Goal: Task Accomplishment & Management: Complete application form

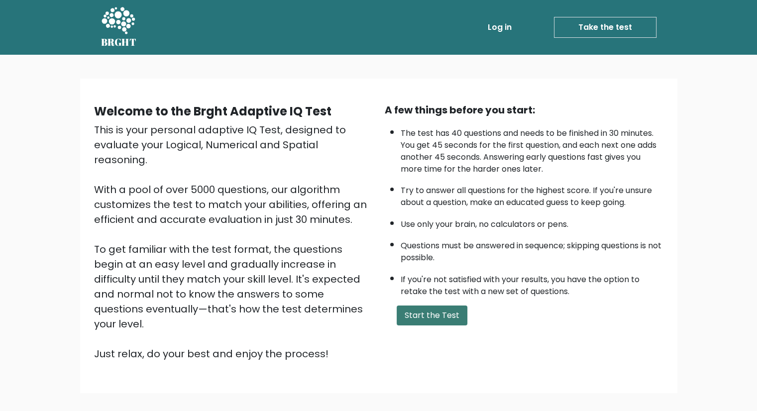
click at [416, 306] on button "Start the Test" at bounding box center [432, 316] width 71 height 20
click at [425, 310] on button "Start the Test" at bounding box center [432, 316] width 71 height 20
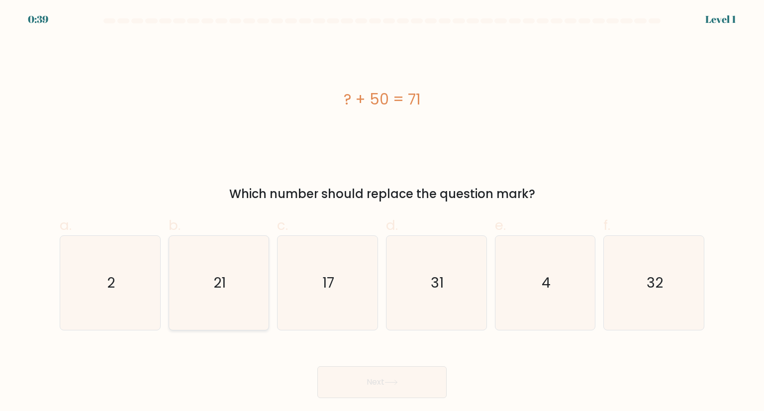
click at [226, 299] on icon "21" at bounding box center [219, 283] width 94 height 94
click at [382, 212] on input "b. 21" at bounding box center [382, 209] width 0 height 6
radio input "true"
click at [361, 388] on button "Next" at bounding box center [381, 382] width 129 height 32
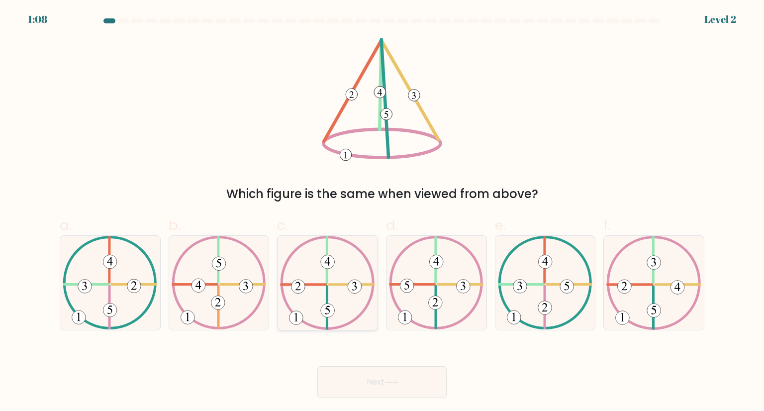
click at [325, 291] on icon at bounding box center [327, 283] width 95 height 94
click at [382, 212] on input "c." at bounding box center [382, 209] width 0 height 6
radio input "true"
click at [368, 376] on button "Next" at bounding box center [381, 382] width 129 height 32
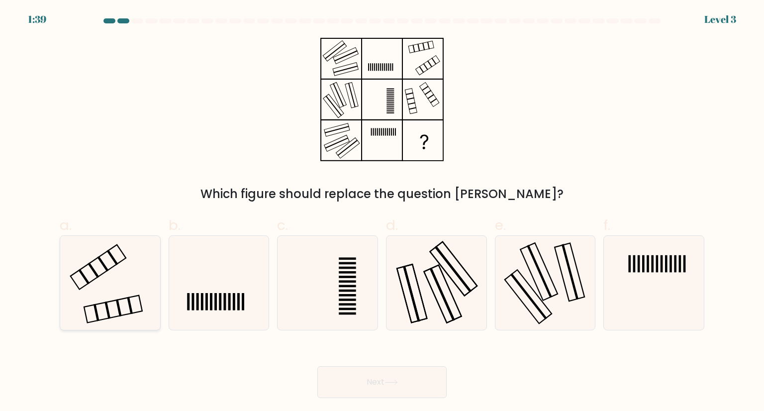
click at [142, 279] on icon at bounding box center [110, 283] width 94 height 94
click at [382, 212] on input "a." at bounding box center [382, 209] width 0 height 6
radio input "true"
click at [350, 383] on button "Next" at bounding box center [381, 382] width 129 height 32
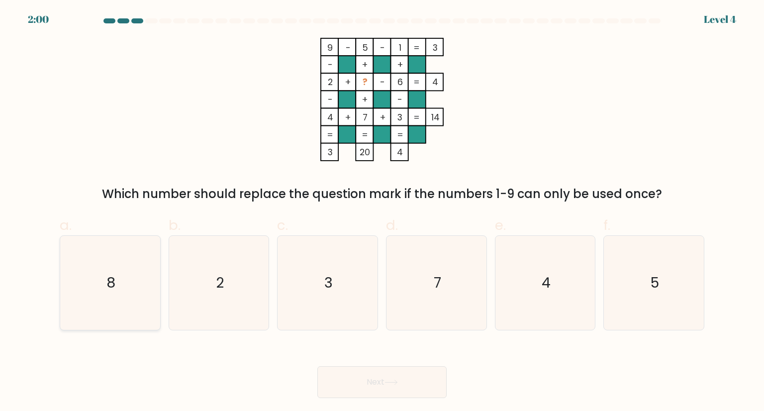
click at [129, 259] on icon "8" at bounding box center [110, 283] width 94 height 94
click at [382, 212] on input "a. 8" at bounding box center [382, 209] width 0 height 6
radio input "true"
click at [366, 391] on button "Next" at bounding box center [381, 382] width 129 height 32
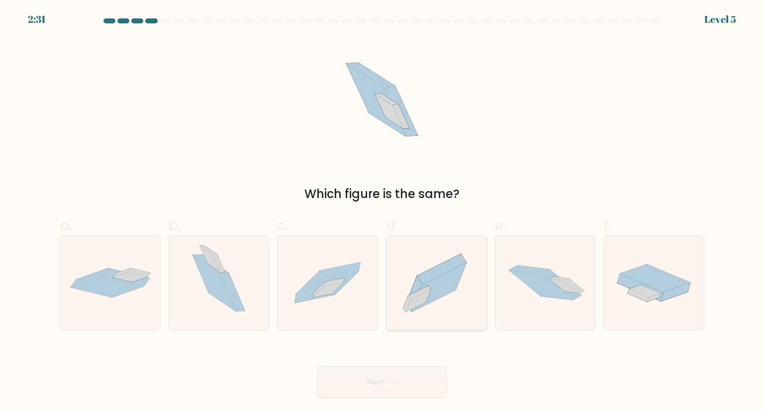
click at [420, 267] on icon at bounding box center [437, 283] width 100 height 88
click at [383, 212] on input "d." at bounding box center [382, 209] width 0 height 6
radio input "true"
click at [360, 383] on button "Next" at bounding box center [381, 382] width 129 height 32
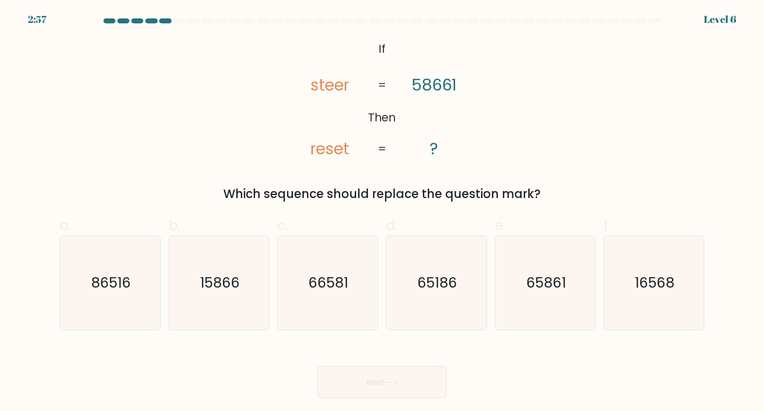
click at [34, 409] on body "2:57 Level 6 If" at bounding box center [382, 205] width 764 height 411
click at [512, 381] on div "Next" at bounding box center [382, 370] width 657 height 56
click at [422, 256] on icon "65186" at bounding box center [437, 283] width 94 height 94
click at [383, 212] on input "d. 65186" at bounding box center [382, 209] width 0 height 6
radio input "true"
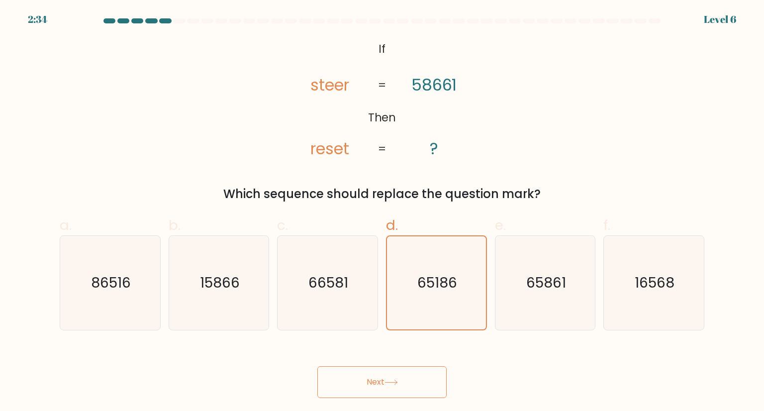
click at [396, 380] on icon at bounding box center [391, 382] width 13 height 5
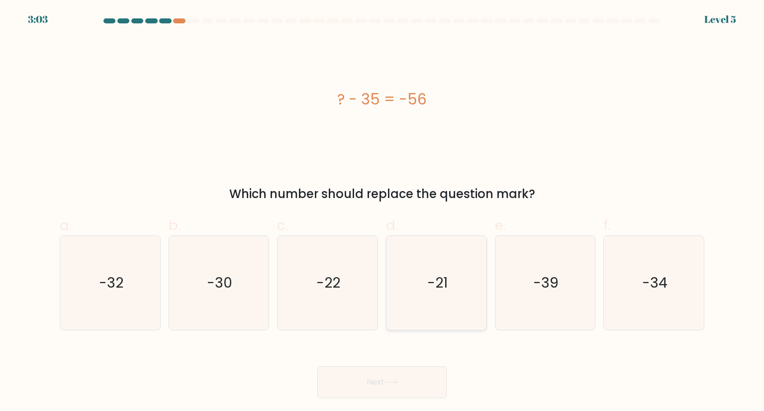
click at [440, 288] on text "-21" at bounding box center [437, 283] width 20 height 20
click at [383, 212] on input "d. -21" at bounding box center [382, 209] width 0 height 6
radio input "true"
click at [345, 397] on button "Next" at bounding box center [381, 382] width 129 height 32
click at [346, 378] on button "Next" at bounding box center [381, 382] width 129 height 32
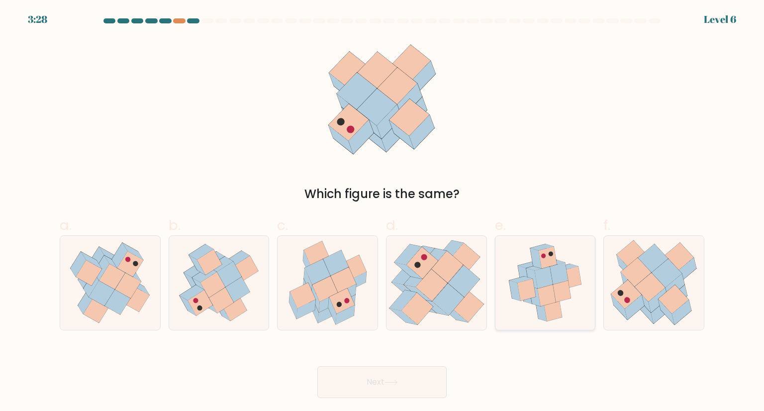
click at [549, 270] on icon at bounding box center [544, 278] width 18 height 22
click at [383, 212] on input "e." at bounding box center [382, 209] width 0 height 6
radio input "true"
click at [405, 385] on button "Next" at bounding box center [381, 382] width 129 height 32
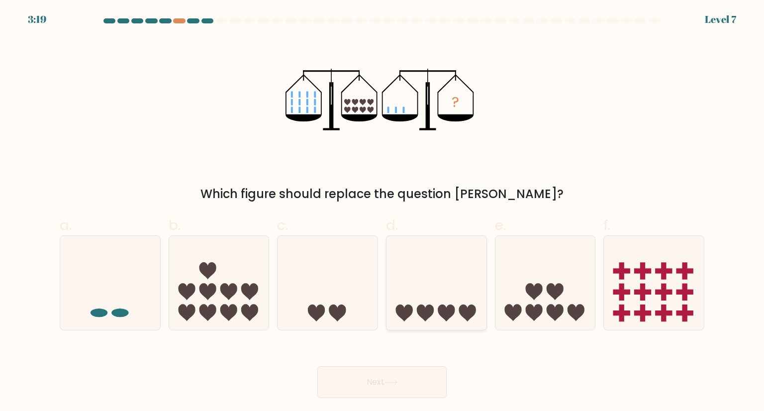
click at [400, 298] on icon at bounding box center [437, 282] width 100 height 83
click at [383, 212] on input "d." at bounding box center [382, 209] width 0 height 6
radio input "true"
click at [359, 388] on button "Next" at bounding box center [381, 382] width 129 height 32
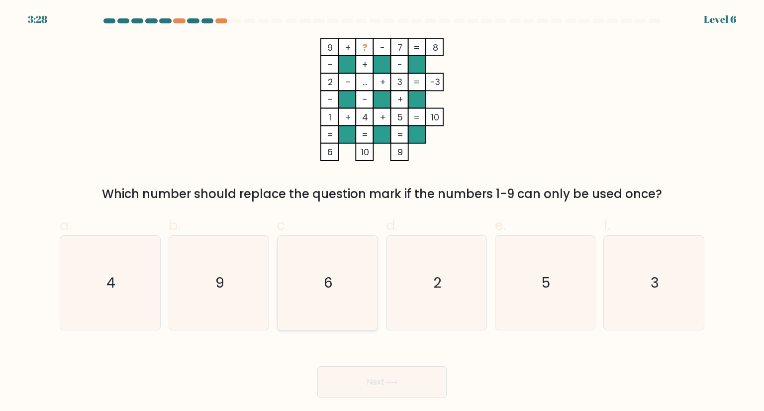
click at [313, 297] on icon "6" at bounding box center [328, 283] width 94 height 94
click at [382, 212] on input "c. 6" at bounding box center [382, 209] width 0 height 6
radio input "true"
click at [342, 396] on button "Next" at bounding box center [381, 382] width 129 height 32
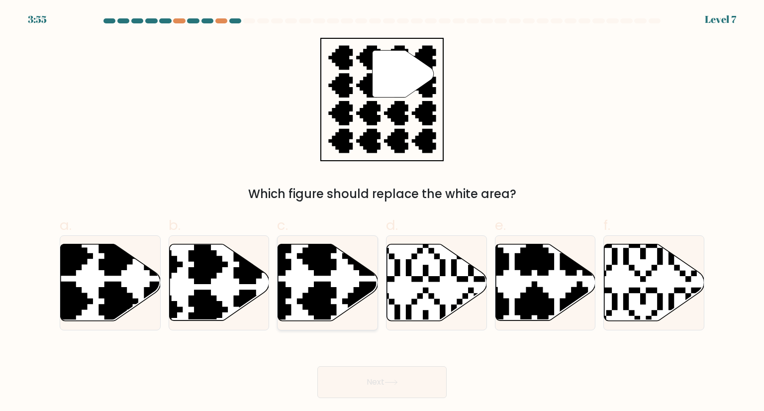
click at [295, 311] on icon at bounding box center [328, 282] width 100 height 77
click at [382, 212] on input "c." at bounding box center [382, 209] width 0 height 6
radio input "true"
click at [345, 382] on button "Next" at bounding box center [381, 382] width 129 height 32
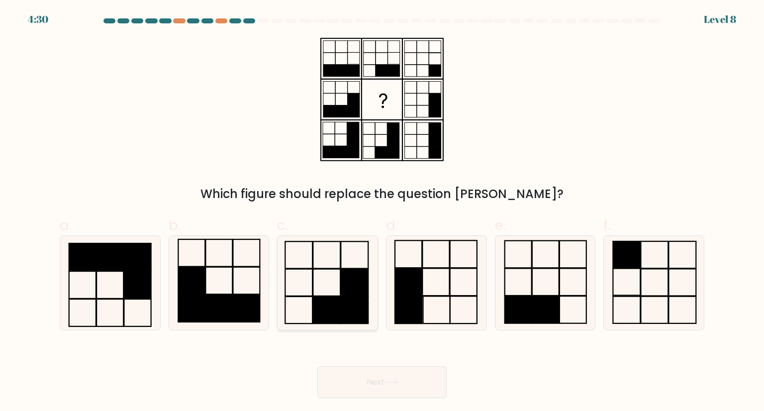
click at [314, 279] on icon at bounding box center [328, 283] width 94 height 94
click at [382, 212] on input "c." at bounding box center [382, 209] width 0 height 6
radio input "true"
click at [354, 378] on button "Next" at bounding box center [381, 382] width 129 height 32
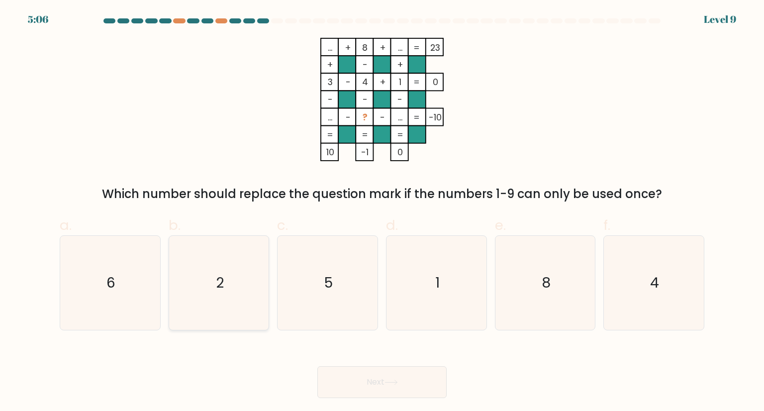
click at [201, 293] on icon "2" at bounding box center [219, 283] width 94 height 94
click at [382, 212] on input "b. 2" at bounding box center [382, 209] width 0 height 6
radio input "true"
click at [378, 389] on button "Next" at bounding box center [381, 382] width 129 height 32
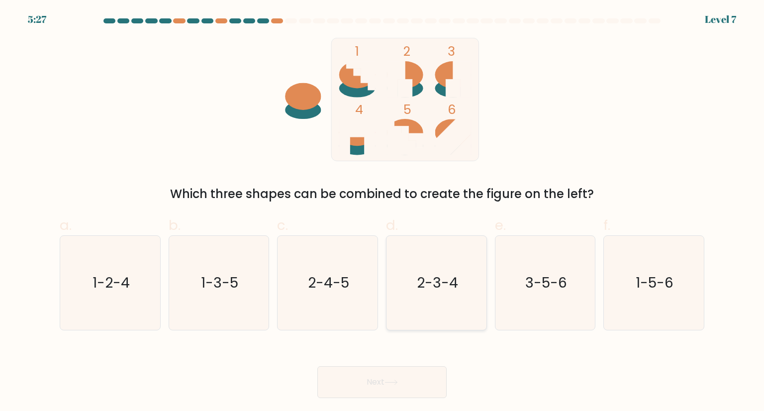
click at [430, 282] on text "2-3-4" at bounding box center [437, 283] width 41 height 20
click at [383, 212] on input "d. 2-3-4" at bounding box center [382, 209] width 0 height 6
radio input "true"
click at [358, 391] on button "Next" at bounding box center [381, 382] width 129 height 32
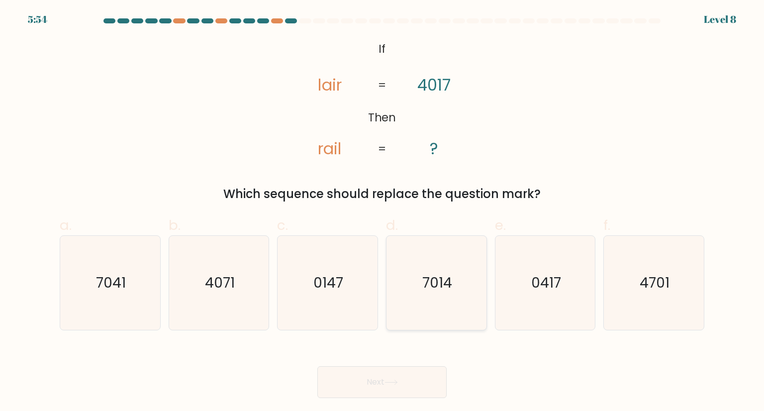
click at [451, 307] on icon "7014" at bounding box center [437, 283] width 94 height 94
click at [383, 212] on input "d. 7014" at bounding box center [382, 209] width 0 height 6
radio input "true"
click at [349, 379] on button "Next" at bounding box center [381, 382] width 129 height 32
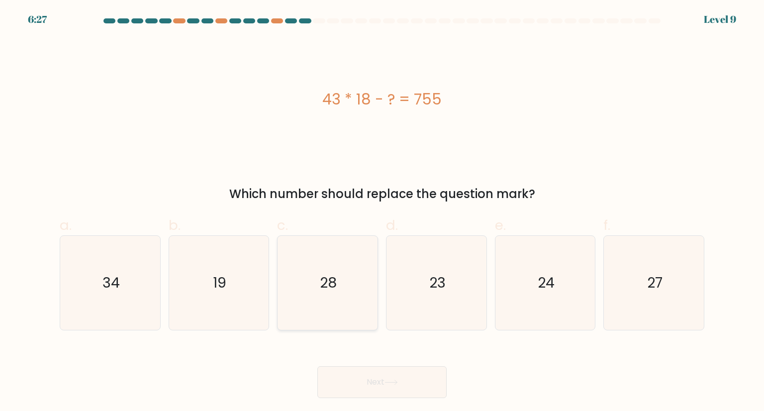
click at [336, 299] on icon "28" at bounding box center [328, 283] width 94 height 94
click at [382, 212] on input "c. 28" at bounding box center [382, 209] width 0 height 6
radio input "true"
click at [370, 379] on button "Next" at bounding box center [381, 382] width 129 height 32
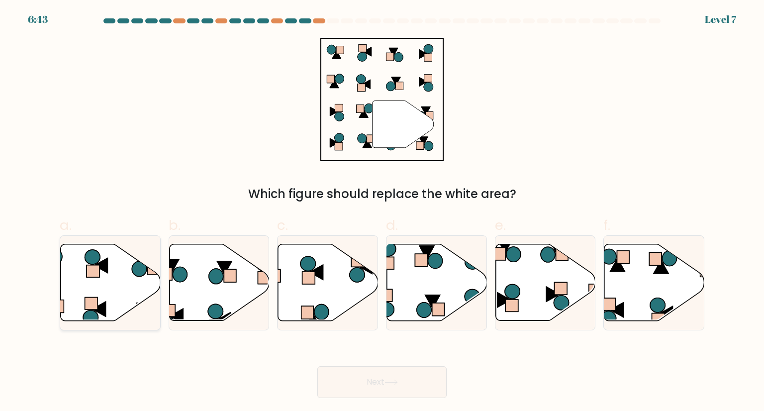
click at [77, 285] on icon at bounding box center [111, 282] width 100 height 77
click at [382, 212] on input "a." at bounding box center [382, 209] width 0 height 6
radio input "true"
click at [360, 381] on button "Next" at bounding box center [381, 382] width 129 height 32
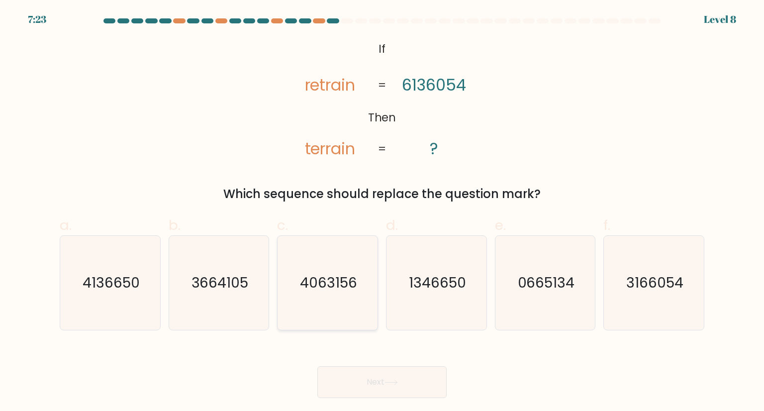
click at [331, 324] on icon "4063156" at bounding box center [328, 283] width 94 height 94
click at [382, 212] on input "c. 4063156" at bounding box center [382, 209] width 0 height 6
radio input "true"
click at [370, 388] on button "Next" at bounding box center [381, 382] width 129 height 32
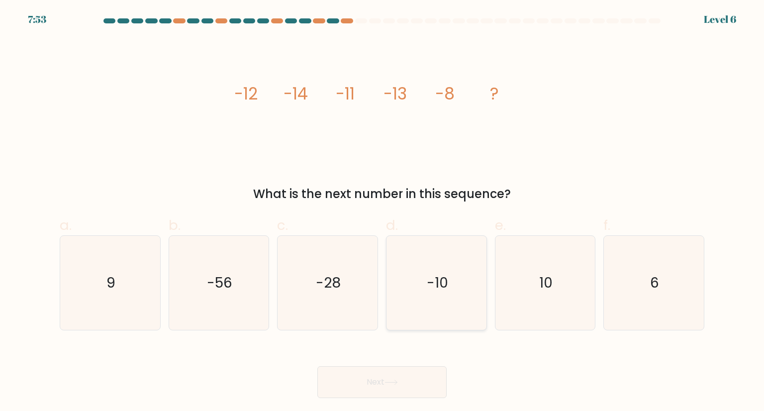
click at [429, 292] on text "-10" at bounding box center [437, 283] width 21 height 20
click at [383, 212] on input "d. -10" at bounding box center [382, 209] width 0 height 6
radio input "true"
click at [358, 383] on button "Next" at bounding box center [381, 382] width 129 height 32
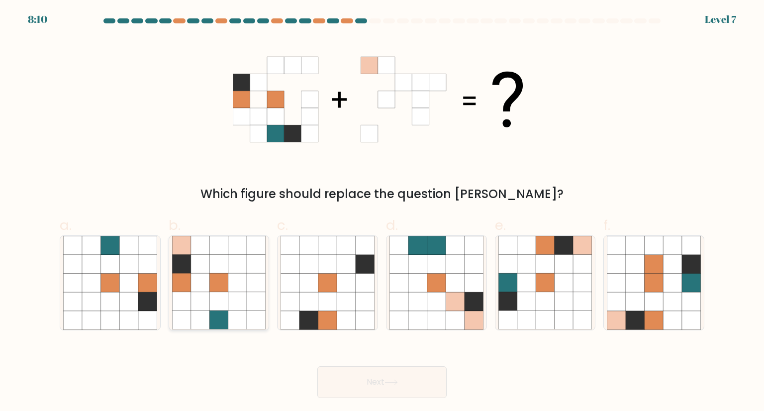
click at [184, 315] on icon at bounding box center [181, 320] width 19 height 19
click at [382, 212] on input "b." at bounding box center [382, 209] width 0 height 6
radio input "true"
click at [351, 380] on button "Next" at bounding box center [381, 382] width 129 height 32
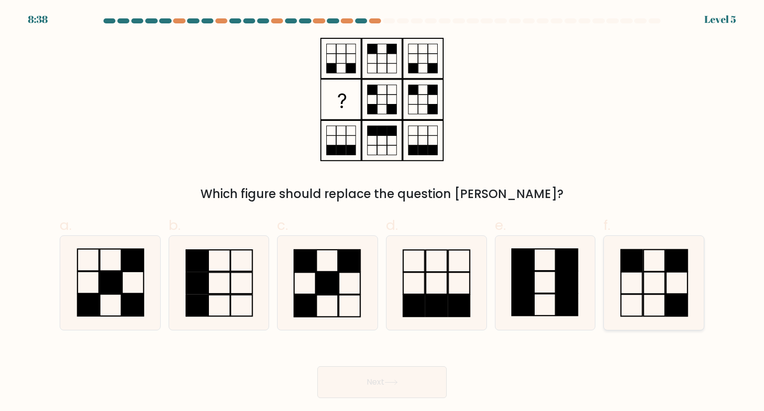
click at [653, 281] on icon at bounding box center [654, 283] width 94 height 94
click at [383, 212] on input "f." at bounding box center [382, 209] width 0 height 6
radio input "true"
click at [385, 389] on button "Next" at bounding box center [381, 382] width 129 height 32
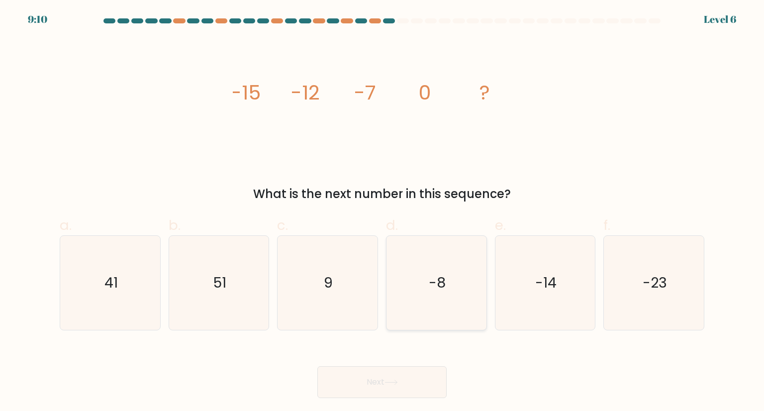
click at [433, 291] on text "-8" at bounding box center [437, 283] width 17 height 20
click at [383, 212] on input "d. -8" at bounding box center [382, 209] width 0 height 6
radio input "true"
click at [370, 386] on button "Next" at bounding box center [381, 382] width 129 height 32
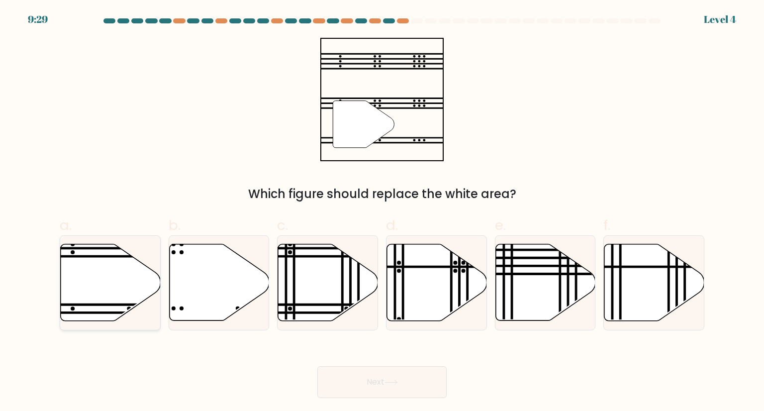
click at [95, 280] on icon at bounding box center [111, 282] width 100 height 77
click at [382, 212] on input "a." at bounding box center [382, 209] width 0 height 6
radio input "true"
click at [370, 385] on button "Next" at bounding box center [381, 382] width 129 height 32
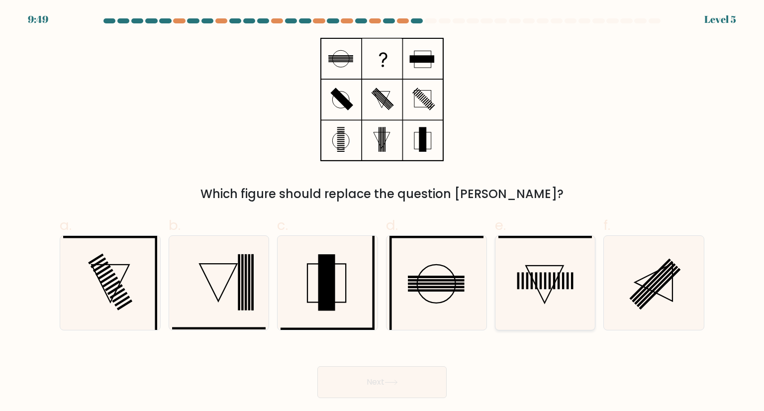
click at [545, 305] on icon at bounding box center [546, 283] width 94 height 94
click at [383, 212] on input "e." at bounding box center [382, 209] width 0 height 6
radio input "true"
click at [410, 389] on button "Next" at bounding box center [381, 382] width 129 height 32
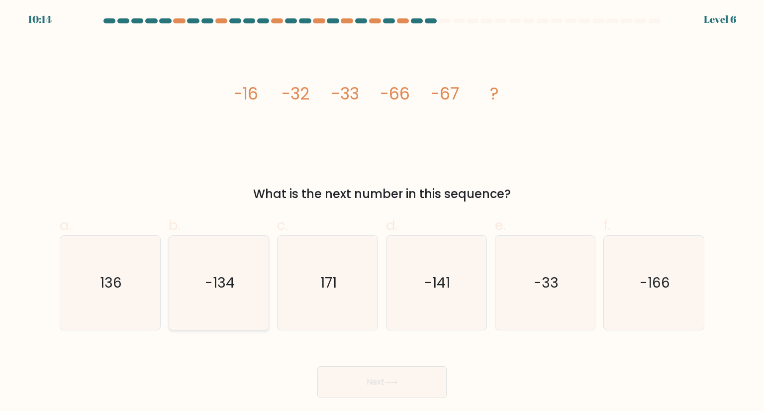
click at [265, 270] on icon "-134" at bounding box center [219, 283] width 94 height 94
click at [382, 212] on input "b. -134" at bounding box center [382, 209] width 0 height 6
radio input "true"
click at [353, 377] on button "Next" at bounding box center [381, 382] width 129 height 32
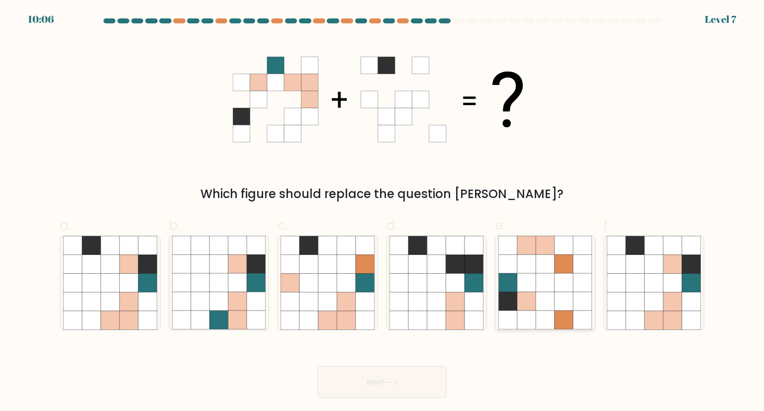
click at [530, 305] on icon at bounding box center [527, 301] width 19 height 19
click at [383, 212] on input "e." at bounding box center [382, 209] width 0 height 6
radio input "true"
click at [388, 388] on button "Next" at bounding box center [381, 382] width 129 height 32
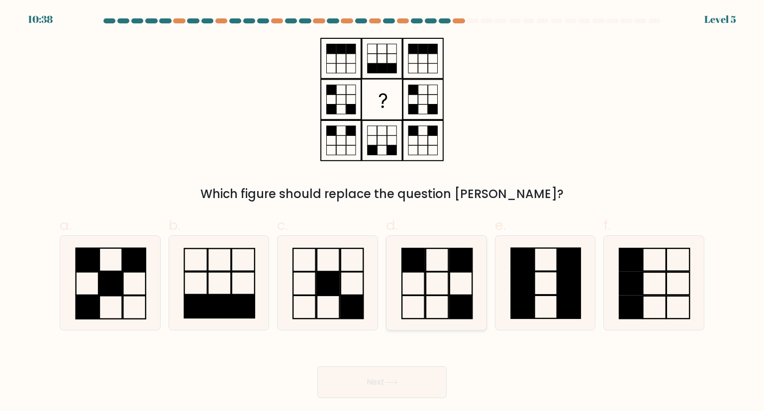
click at [429, 290] on icon at bounding box center [437, 283] width 94 height 94
click at [383, 212] on input "d." at bounding box center [382, 209] width 0 height 6
radio input "true"
click at [360, 390] on button "Next" at bounding box center [381, 382] width 129 height 32
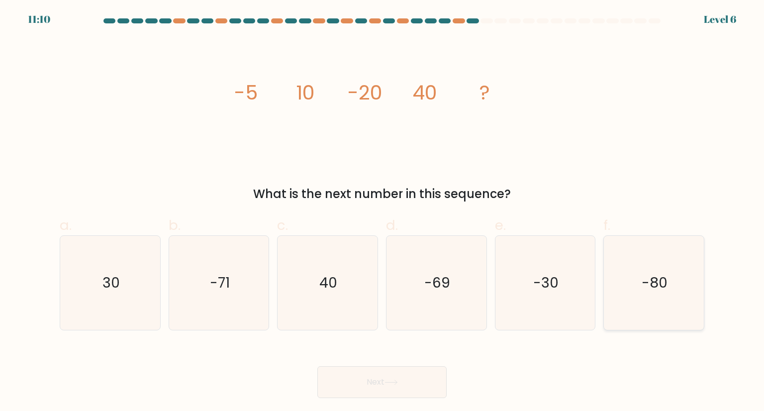
click at [639, 274] on icon "-80" at bounding box center [654, 283] width 94 height 94
click at [383, 212] on input "f. -80" at bounding box center [382, 209] width 0 height 6
radio input "true"
click at [351, 384] on button "Next" at bounding box center [381, 382] width 129 height 32
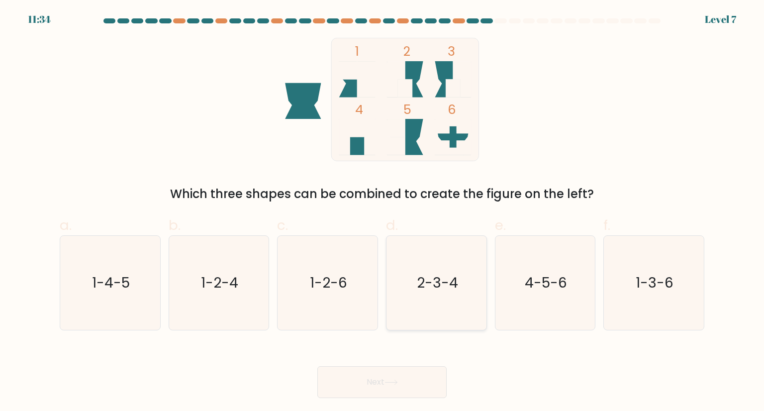
click at [438, 291] on text "2-3-4" at bounding box center [437, 283] width 41 height 20
click at [383, 212] on input "d. 2-3-4" at bounding box center [382, 209] width 0 height 6
radio input "true"
click at [356, 366] on button "Next" at bounding box center [381, 382] width 129 height 32
click at [358, 386] on button "Next" at bounding box center [381, 382] width 129 height 32
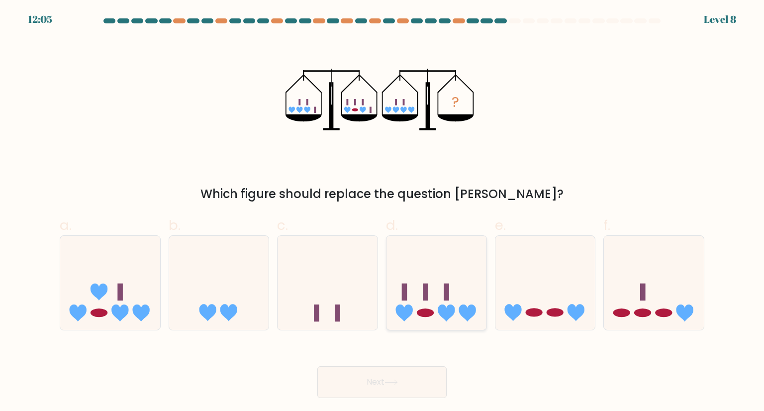
click at [432, 323] on icon at bounding box center [437, 282] width 100 height 83
click at [383, 212] on input "d." at bounding box center [382, 209] width 0 height 6
radio input "true"
click at [370, 373] on button "Next" at bounding box center [381, 382] width 129 height 32
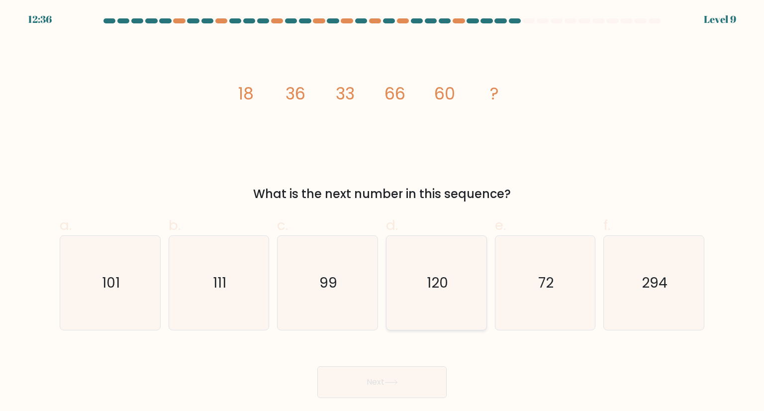
click at [424, 277] on icon "120" at bounding box center [437, 283] width 94 height 94
click at [383, 212] on input "d. 120" at bounding box center [382, 209] width 0 height 6
radio input "true"
click at [368, 378] on button "Next" at bounding box center [381, 382] width 129 height 32
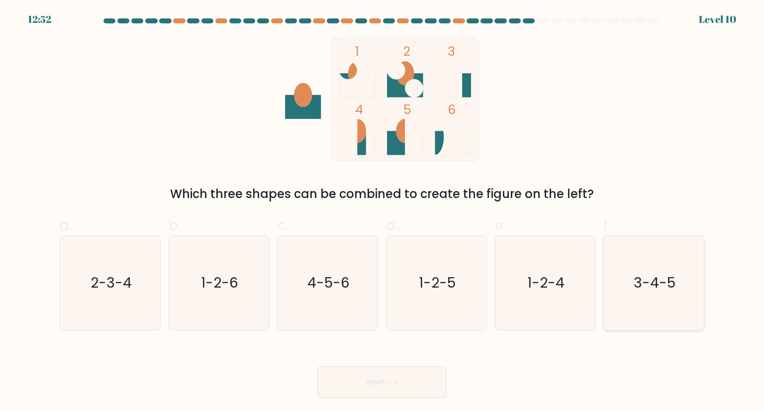
click at [613, 316] on icon "3-4-5" at bounding box center [654, 283] width 94 height 94
click at [383, 212] on input "f. 3-4-5" at bounding box center [382, 209] width 0 height 6
radio input "true"
click at [359, 386] on button "Next" at bounding box center [381, 382] width 129 height 32
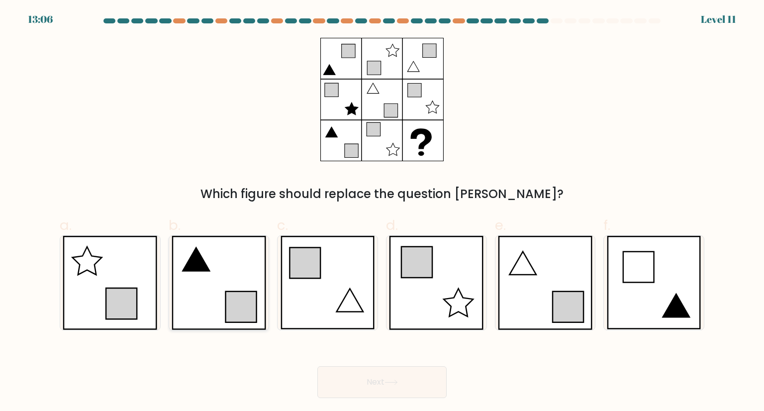
click at [198, 278] on icon at bounding box center [219, 283] width 95 height 94
click at [382, 212] on input "b." at bounding box center [382, 209] width 0 height 6
radio input "true"
click at [362, 392] on button "Next" at bounding box center [381, 382] width 129 height 32
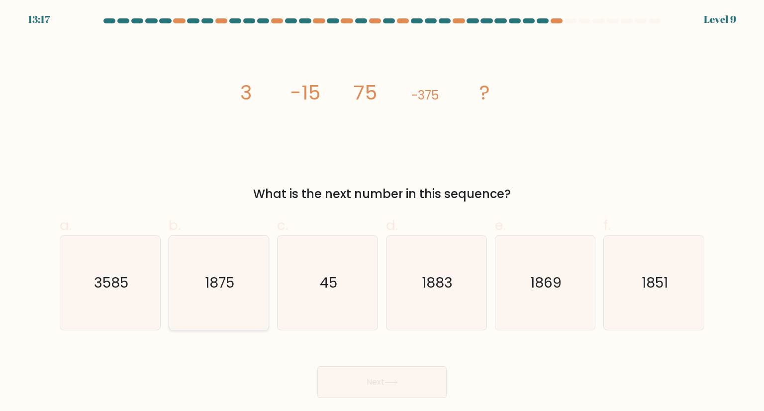
click at [230, 302] on icon "1875" at bounding box center [219, 283] width 94 height 94
click at [382, 212] on input "b. 1875" at bounding box center [382, 209] width 0 height 6
radio input "true"
click at [340, 383] on button "Next" at bounding box center [381, 382] width 129 height 32
click at [365, 366] on button "Next" at bounding box center [381, 382] width 129 height 32
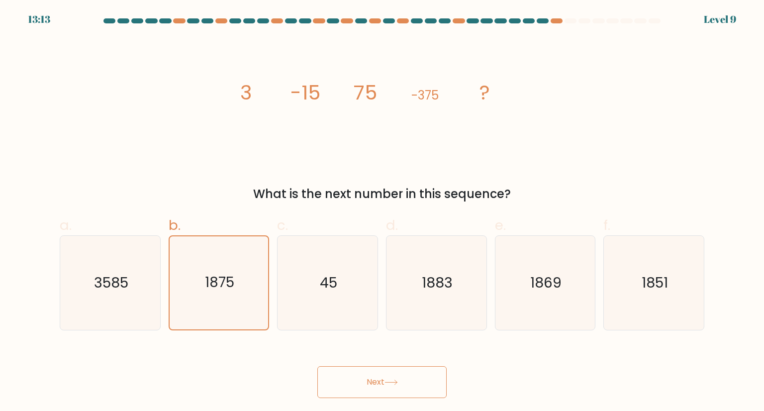
click at [360, 386] on button "Next" at bounding box center [381, 382] width 129 height 32
click at [364, 372] on button "Next" at bounding box center [381, 382] width 129 height 32
click at [360, 384] on button "Next" at bounding box center [381, 382] width 129 height 32
click at [361, 392] on button "Next" at bounding box center [381, 382] width 129 height 32
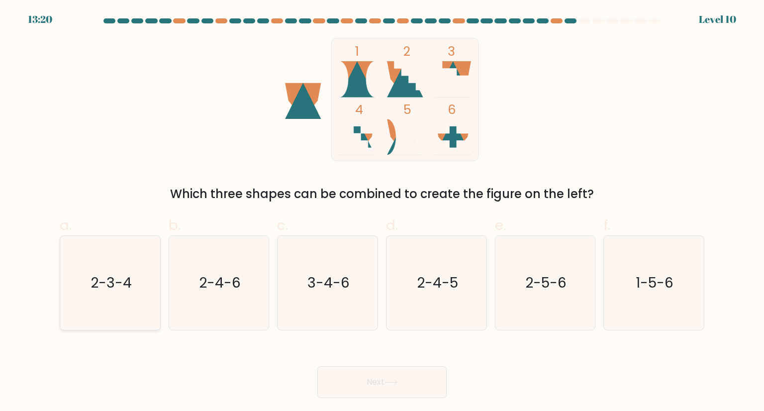
click at [110, 286] on text "2-3-4" at bounding box center [111, 283] width 41 height 20
click at [382, 212] on input "a. 2-3-4" at bounding box center [382, 209] width 0 height 6
radio input "true"
click at [362, 381] on button "Next" at bounding box center [381, 382] width 129 height 32
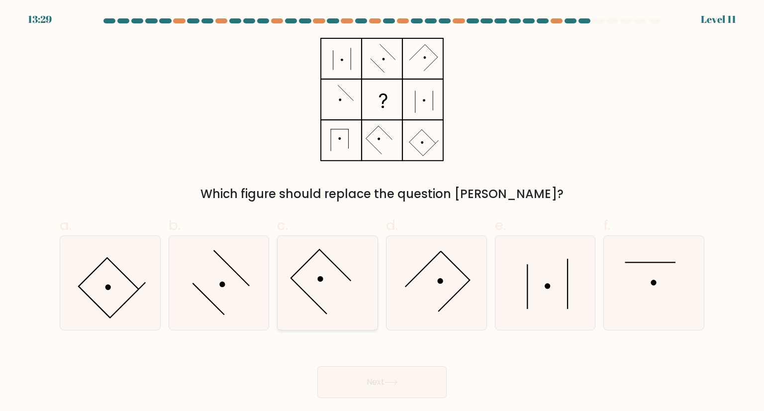
click at [329, 293] on icon at bounding box center [328, 283] width 94 height 94
click at [382, 212] on input "c." at bounding box center [382, 209] width 0 height 6
radio input "true"
click at [349, 380] on button "Next" at bounding box center [381, 382] width 129 height 32
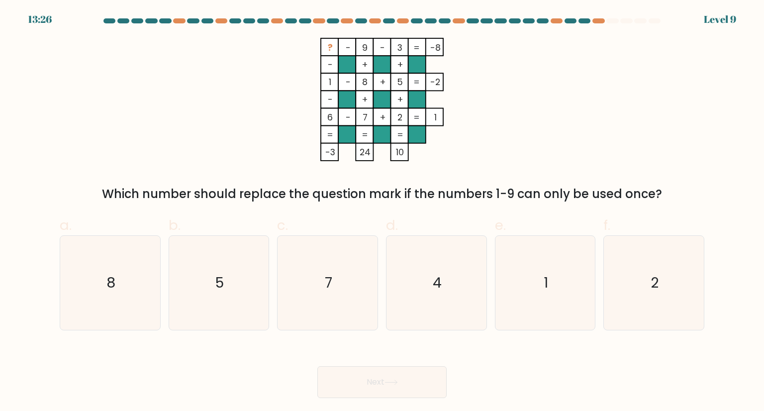
click at [353, 384] on button "Next" at bounding box center [381, 382] width 129 height 32
click at [29, 356] on form at bounding box center [382, 208] width 764 height 380
click at [326, 295] on icon "7" at bounding box center [328, 283] width 94 height 94
click at [382, 212] on input "c. 7" at bounding box center [382, 209] width 0 height 6
radio input "true"
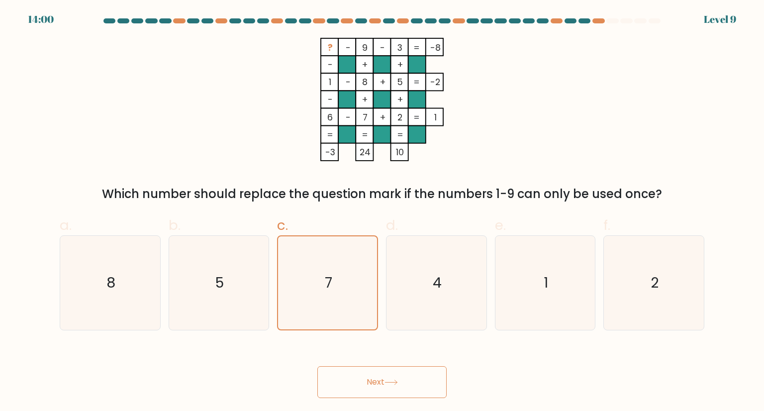
click at [356, 386] on button "Next" at bounding box center [381, 382] width 129 height 32
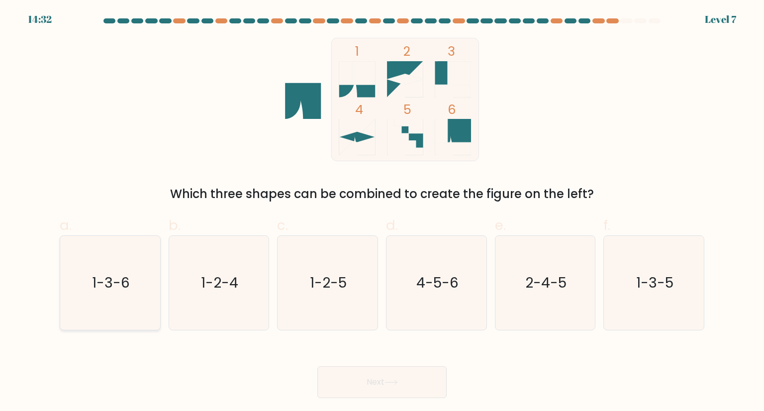
click at [95, 276] on text "1-3-6" at bounding box center [111, 283] width 38 height 20
click at [382, 212] on input "a. 1-3-6" at bounding box center [382, 209] width 0 height 6
radio input "true"
click at [363, 383] on button "Next" at bounding box center [381, 382] width 129 height 32
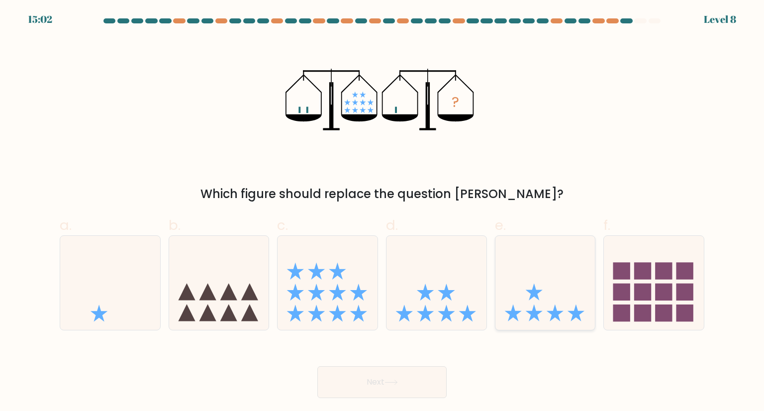
click at [515, 255] on icon at bounding box center [546, 282] width 100 height 83
click at [383, 212] on input "e." at bounding box center [382, 209] width 0 height 6
radio input "true"
click at [380, 386] on button "Next" at bounding box center [381, 382] width 129 height 32
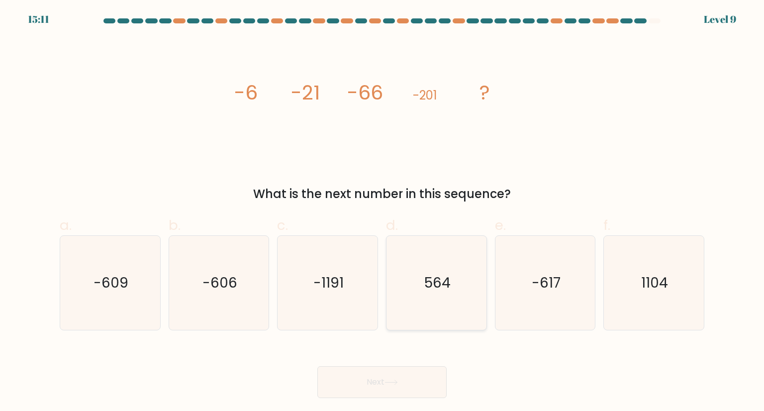
click at [426, 291] on text "564" at bounding box center [437, 283] width 26 height 20
click at [383, 212] on input "d. 564" at bounding box center [382, 209] width 0 height 6
radio input "true"
click at [369, 385] on button "Next" at bounding box center [381, 382] width 129 height 32
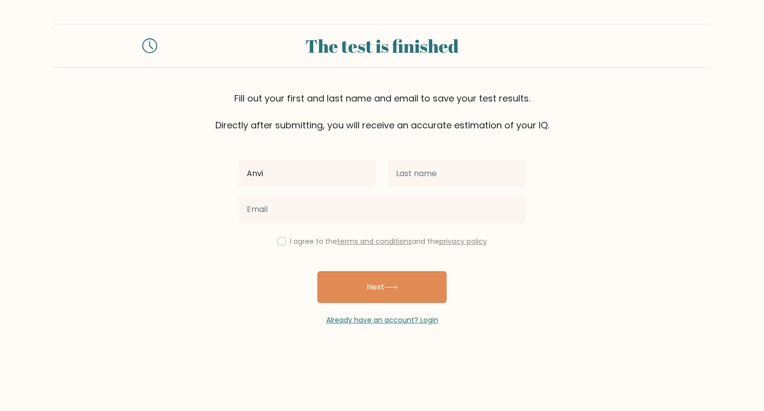
type input "Anvi"
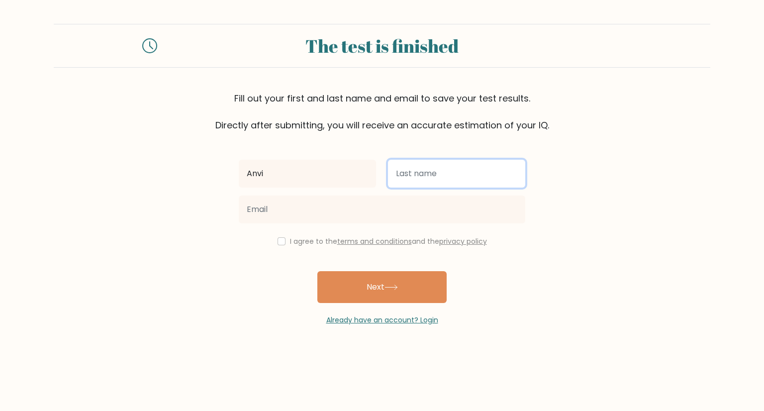
click at [418, 175] on input "text" at bounding box center [456, 174] width 137 height 28
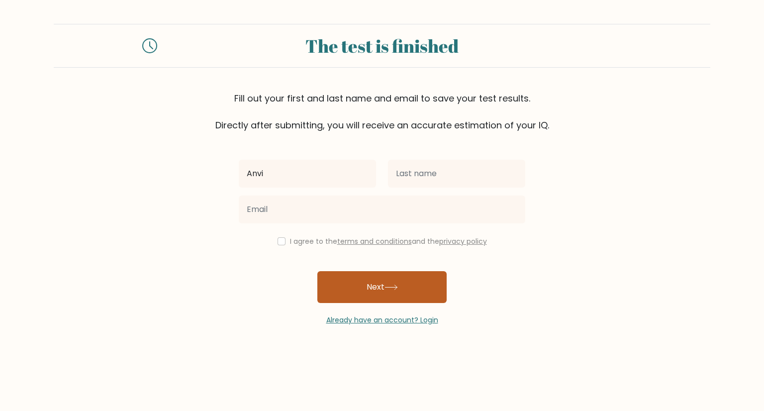
click at [358, 287] on button "Next" at bounding box center [381, 287] width 129 height 32
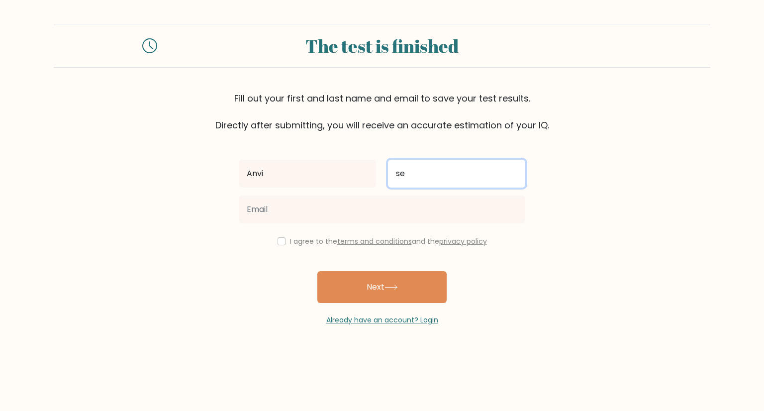
type input "s"
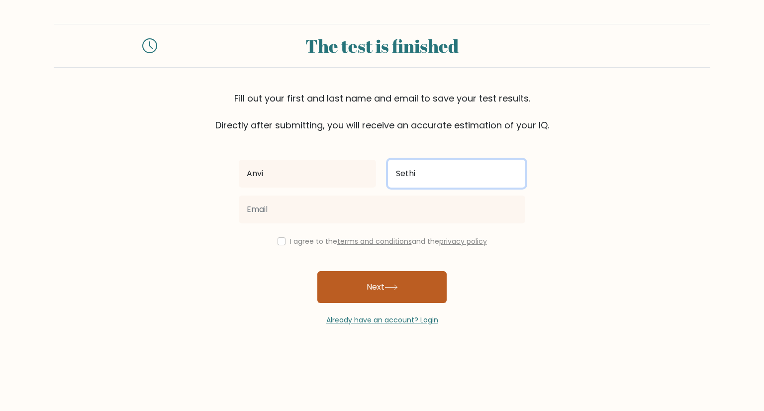
type input "Sethi"
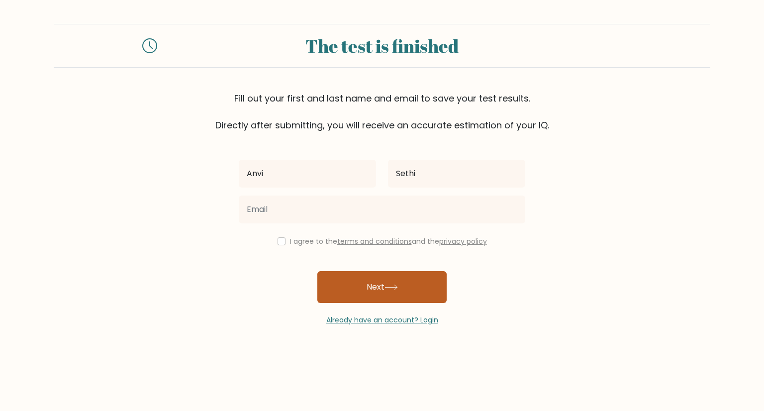
click at [333, 300] on button "Next" at bounding box center [381, 287] width 129 height 32
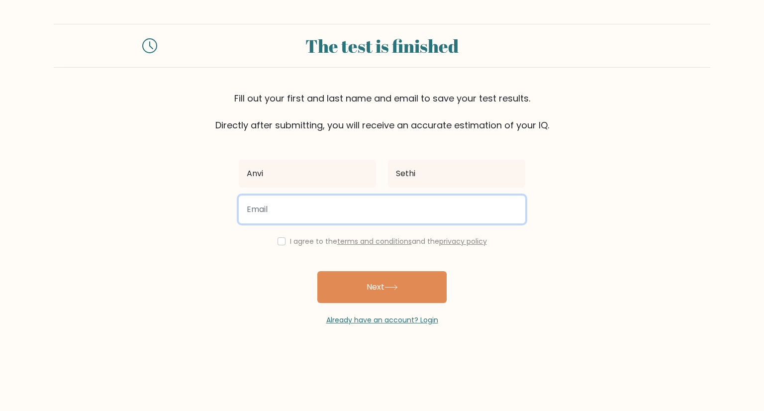
click at [275, 207] on input "email" at bounding box center [382, 210] width 287 height 28
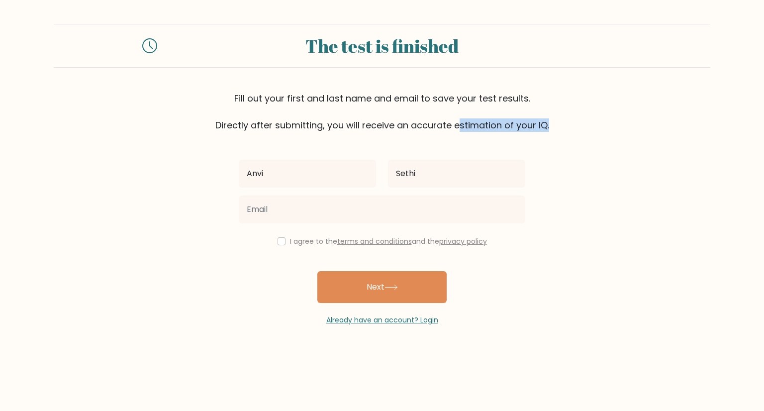
drag, startPoint x: 317, startPoint y: 120, endPoint x: 341, endPoint y: 148, distance: 36.7
click at [341, 148] on form "The test is finished Fill out your first and last name and email to save your t…" at bounding box center [382, 175] width 764 height 302
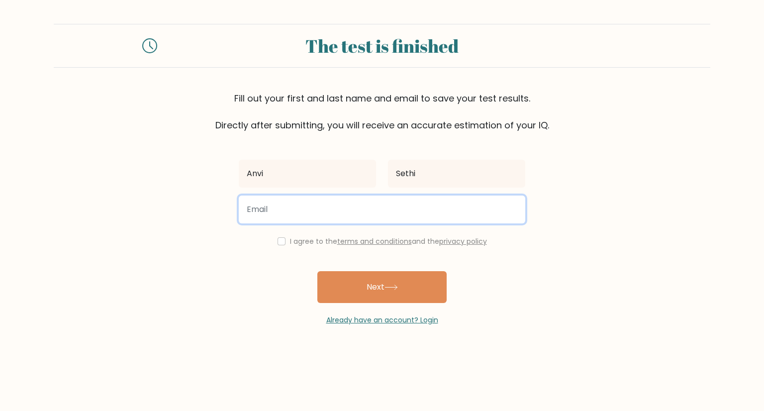
click at [323, 209] on input "email" at bounding box center [382, 210] width 287 height 28
type input "A"
type input "anvisethi1120@gmail.com"
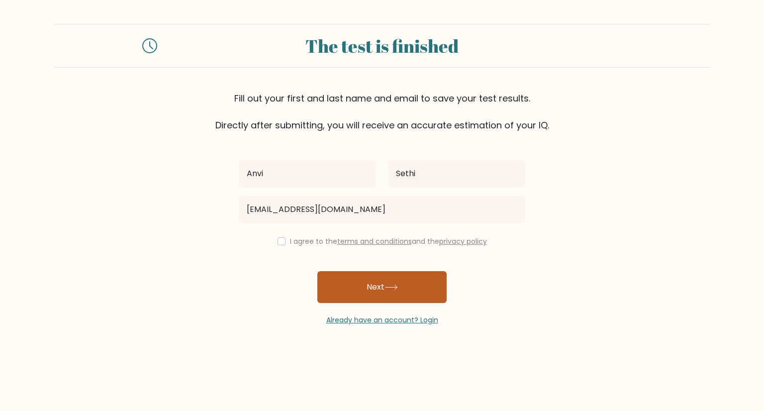
click at [360, 284] on button "Next" at bounding box center [381, 287] width 129 height 32
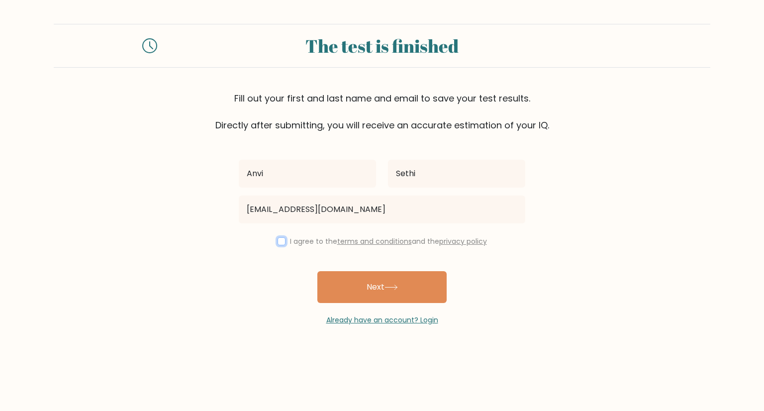
click at [279, 241] on input "checkbox" at bounding box center [282, 241] width 8 height 8
checkbox input "true"
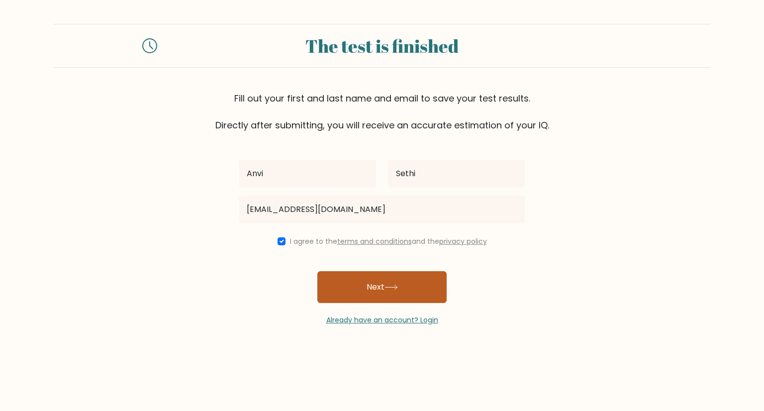
click at [352, 292] on button "Next" at bounding box center [381, 287] width 129 height 32
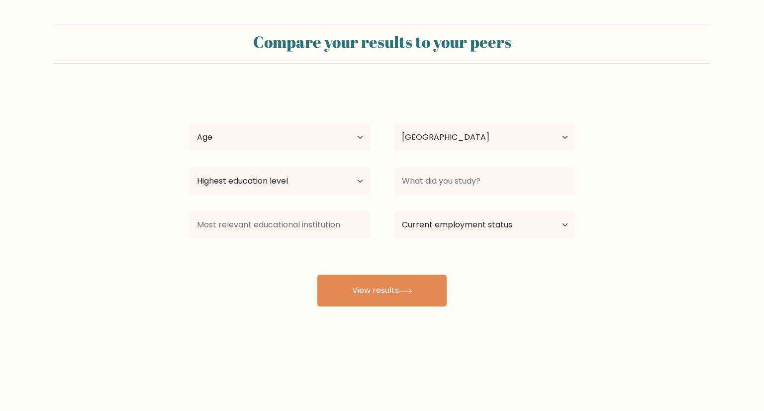
select select "IN"
click at [237, 131] on select "Age Under [DEMOGRAPHIC_DATA] [DEMOGRAPHIC_DATA] [DEMOGRAPHIC_DATA] [DEMOGRAPHIC…" at bounding box center [279, 137] width 181 height 28
select select "min_18"
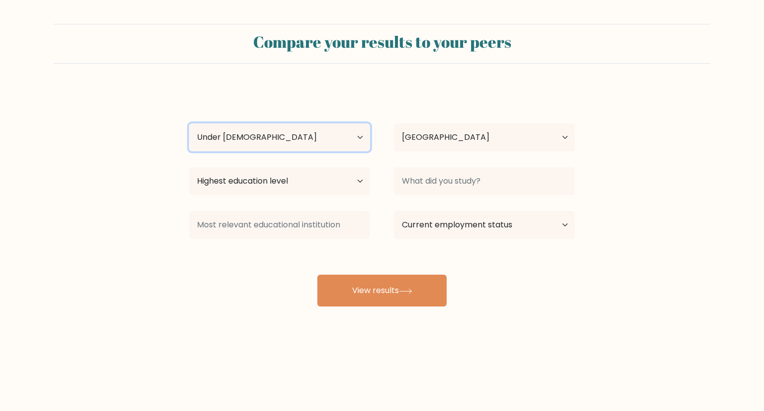
click at [189, 123] on select "Age Under [DEMOGRAPHIC_DATA] [DEMOGRAPHIC_DATA] [DEMOGRAPHIC_DATA] [DEMOGRAPHIC…" at bounding box center [279, 137] width 181 height 28
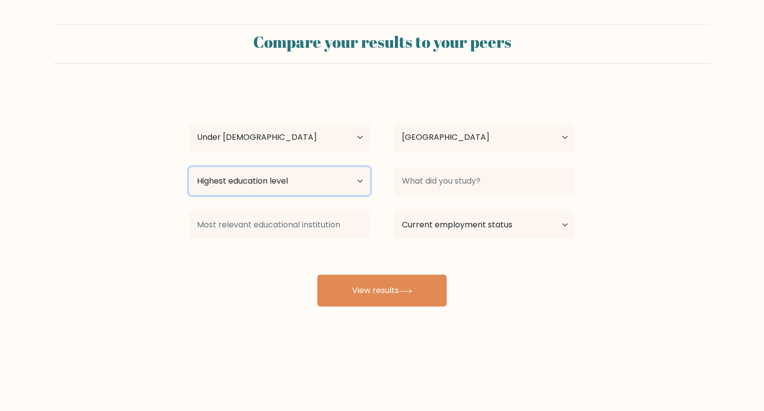
click at [229, 189] on select "Highest education level No schooling Primary Lower Secondary Upper Secondary Oc…" at bounding box center [279, 181] width 181 height 28
select select "upper_secondary"
click at [189, 167] on select "Highest education level No schooling Primary Lower Secondary Upper Secondary Oc…" at bounding box center [279, 181] width 181 height 28
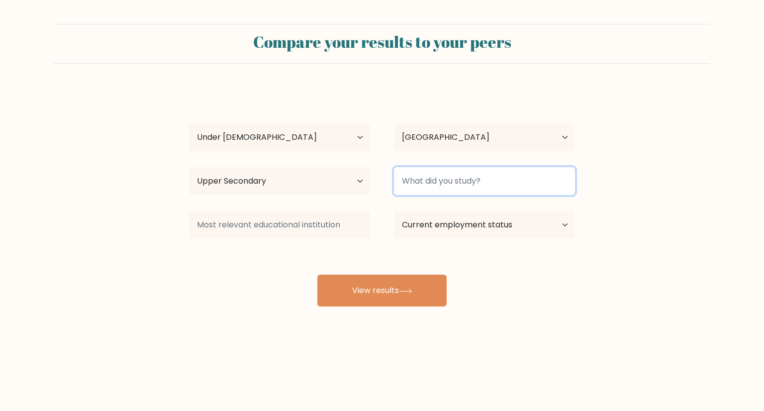
click at [424, 176] on input at bounding box center [484, 181] width 181 height 28
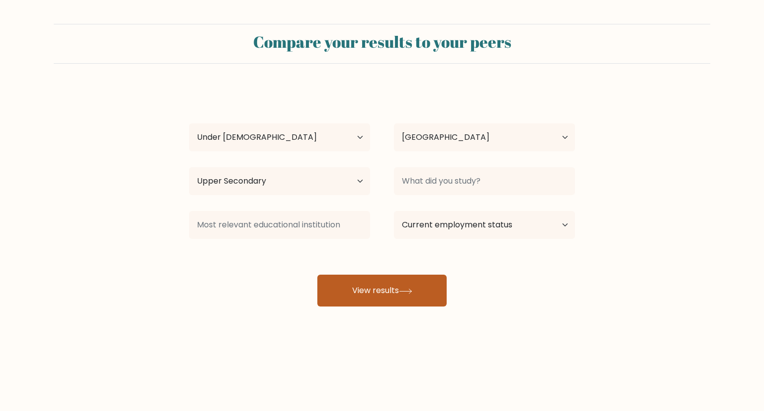
click at [349, 299] on button "View results" at bounding box center [381, 291] width 129 height 32
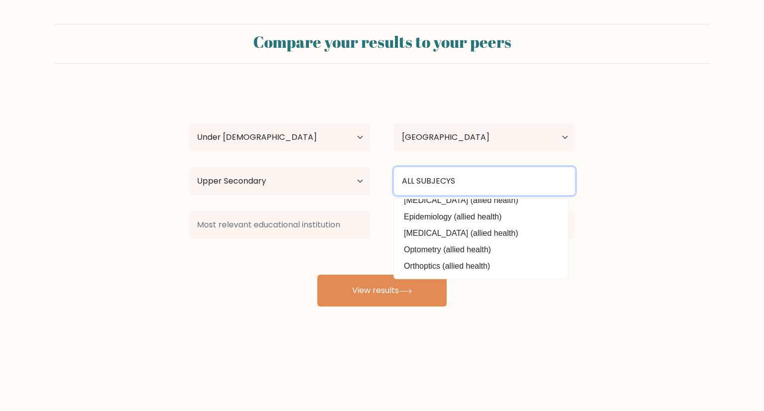
scroll to position [90, 0]
type input "ALL SUBJECYS"
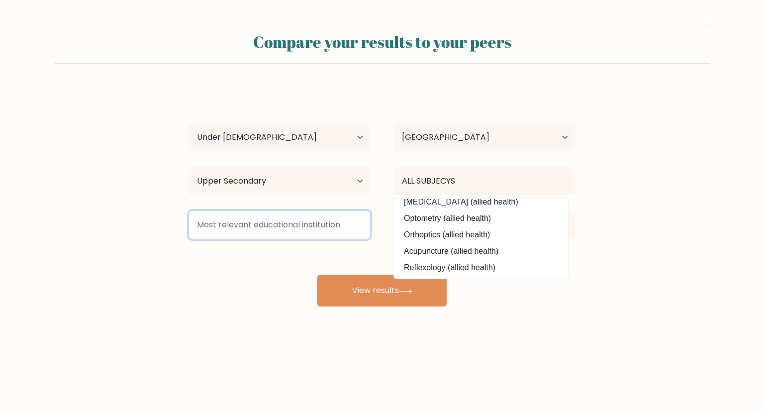
click at [243, 222] on input at bounding box center [279, 225] width 181 height 28
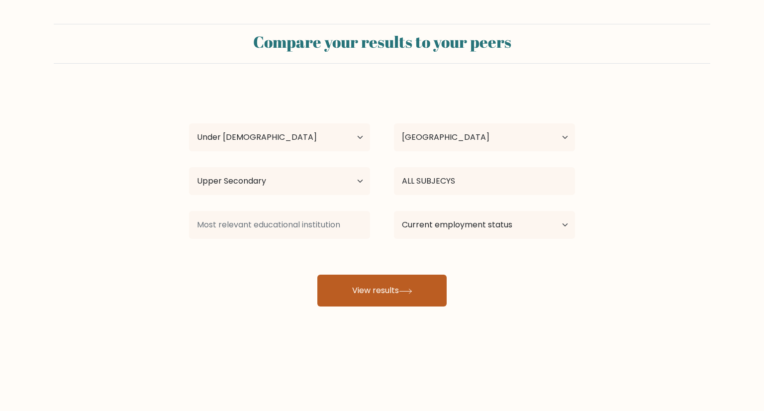
click at [358, 275] on button "View results" at bounding box center [381, 291] width 129 height 32
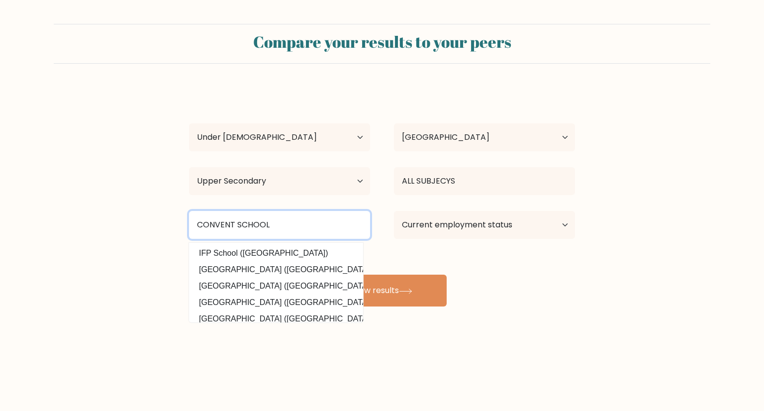
type input "CONVENT SCHOOL"
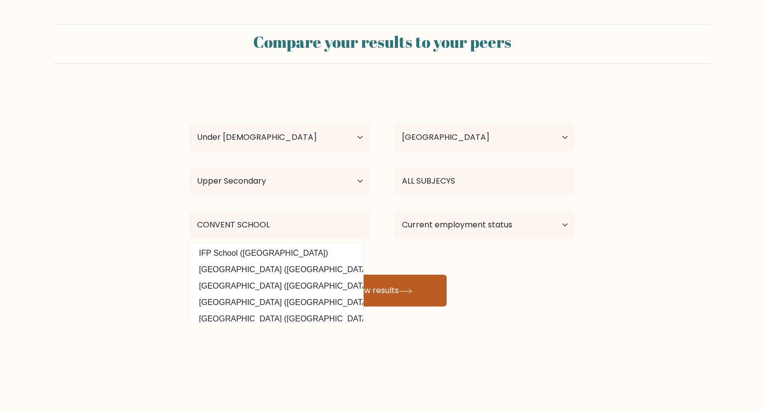
click at [399, 293] on button "View results" at bounding box center [381, 291] width 129 height 32
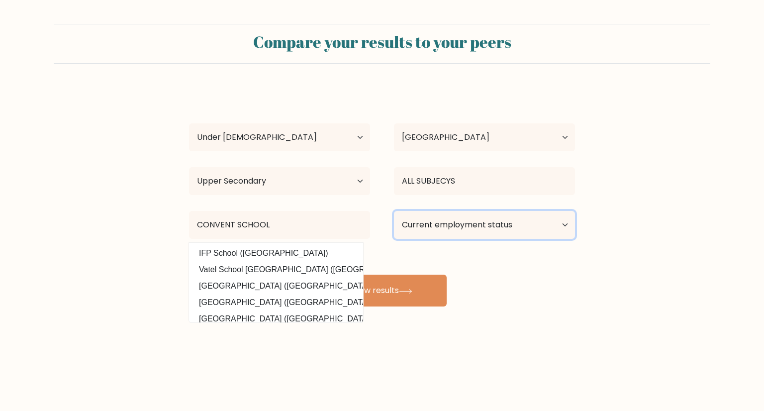
click at [436, 219] on select "Current employment status Employed Student Retired Other / prefer not to answer" at bounding box center [484, 225] width 181 height 28
select select "student"
click at [394, 211] on select "Current employment status Employed Student Retired Other / prefer not to answer" at bounding box center [484, 225] width 181 height 28
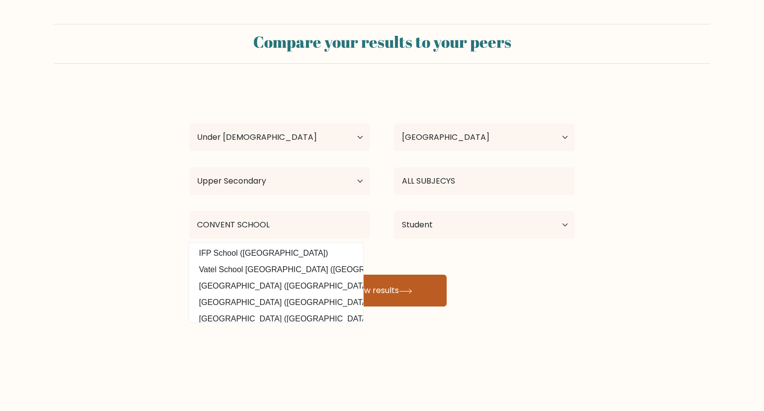
click at [398, 290] on button "View results" at bounding box center [381, 291] width 129 height 32
click at [386, 294] on button "View results" at bounding box center [381, 291] width 129 height 32
click at [357, 356] on div "Compare your results to your peers Anvi Sethi Age Under 18 years old 18-24 year…" at bounding box center [382, 188] width 764 height 377
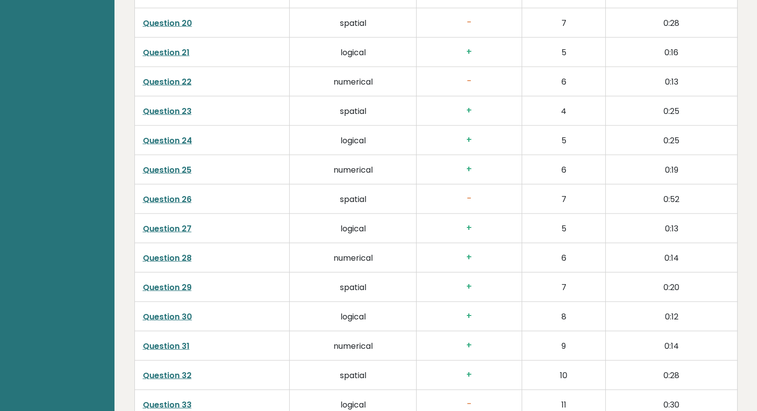
scroll to position [2494, 0]
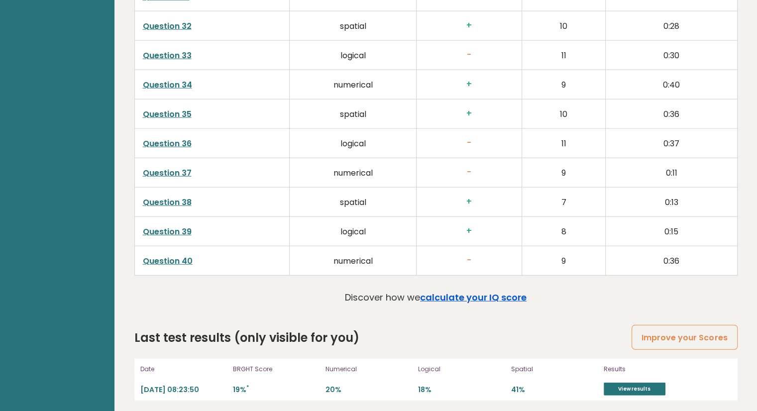
click at [464, 291] on link "calculate your IQ score" at bounding box center [473, 297] width 106 height 12
click at [453, 293] on link "calculate your IQ score" at bounding box center [473, 297] width 106 height 12
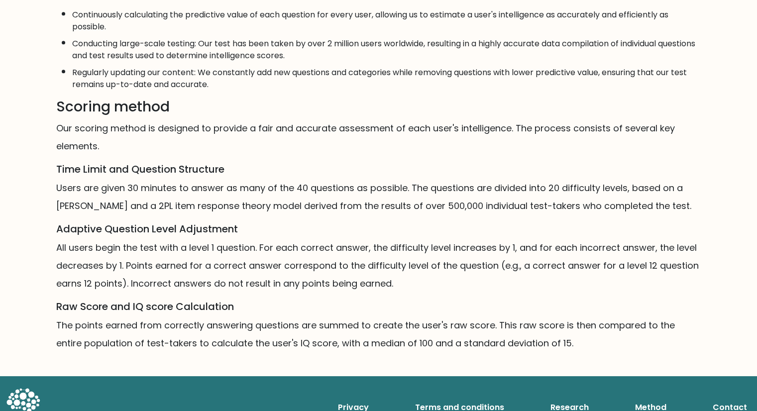
scroll to position [541, 0]
